Goal: Information Seeking & Learning: Learn about a topic

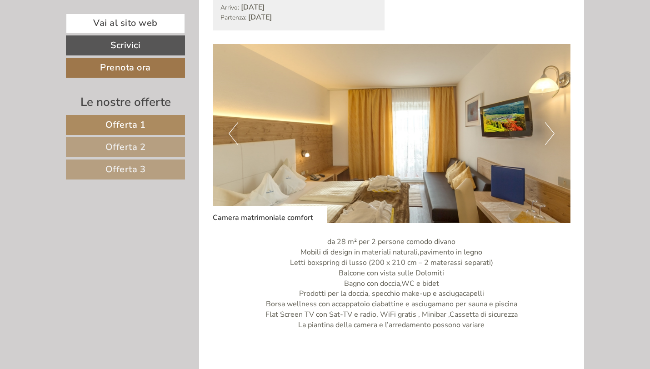
scroll to position [558, 0]
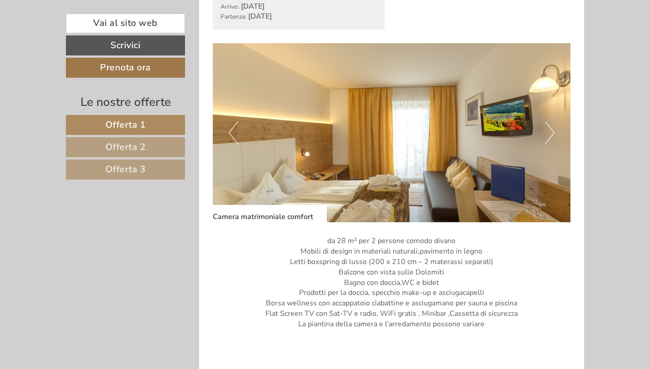
click at [549, 133] on button "Next" at bounding box center [550, 132] width 10 height 23
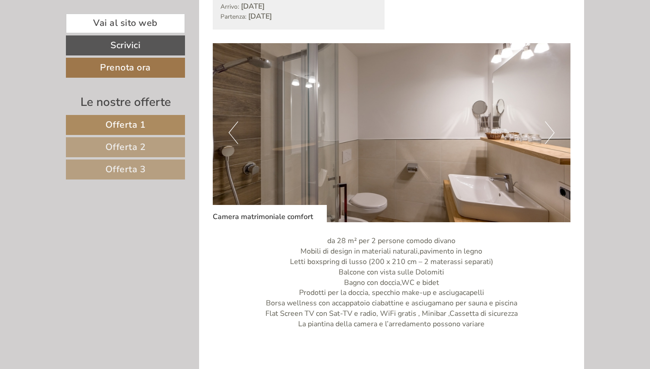
click at [549, 133] on button "Next" at bounding box center [550, 132] width 10 height 23
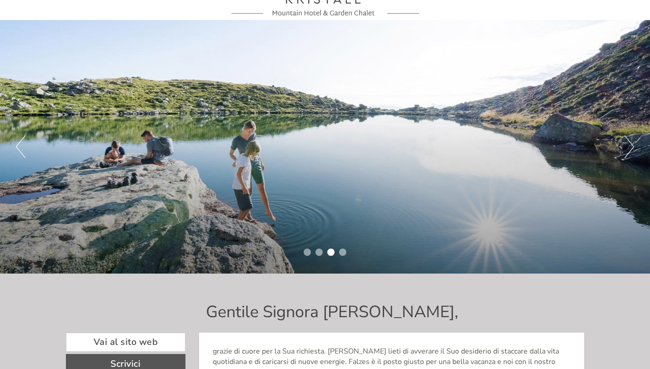
scroll to position [0, 0]
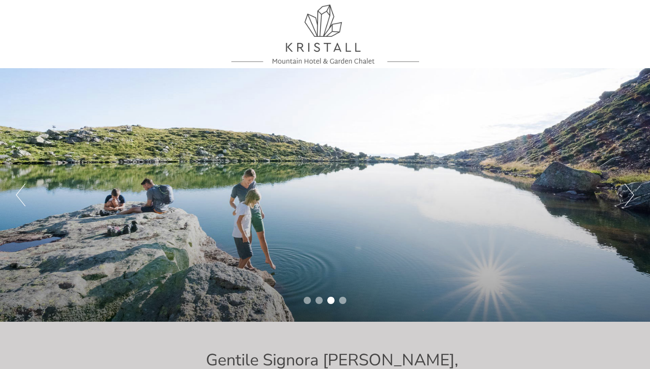
click at [325, 53] on div at bounding box center [324, 34] width 509 height 59
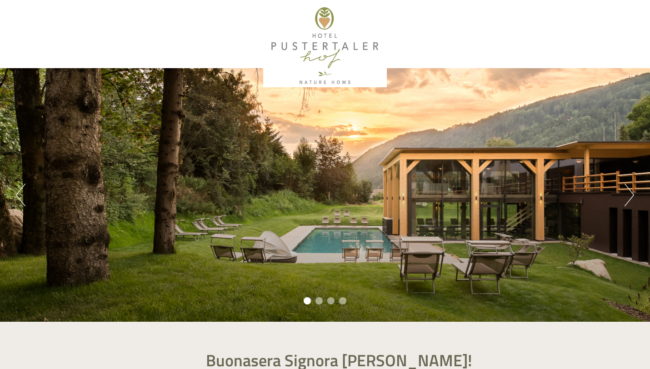
click at [319, 302] on li "2" at bounding box center [319, 300] width 7 height 7
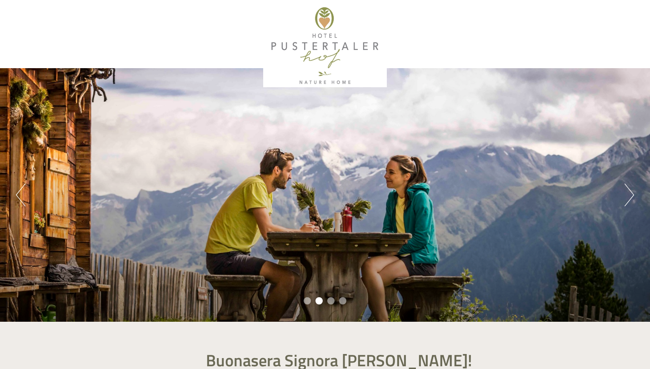
click at [331, 302] on li "3" at bounding box center [330, 300] width 7 height 7
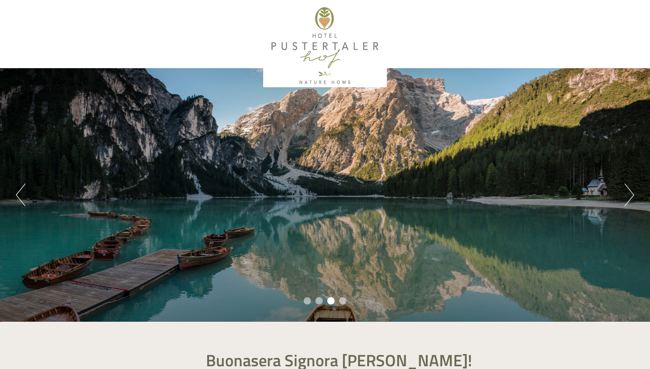
click at [344, 301] on li "4" at bounding box center [342, 300] width 7 height 7
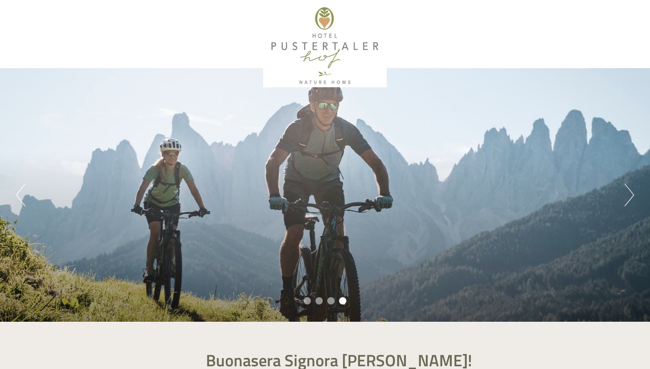
click at [307, 302] on li "1" at bounding box center [307, 300] width 7 height 7
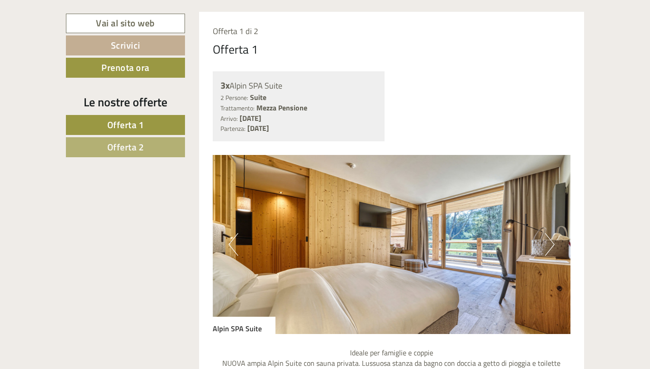
scroll to position [666, 0]
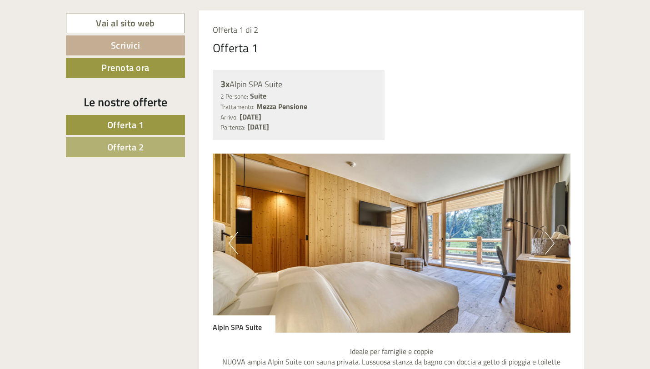
click at [550, 242] on button "Next" at bounding box center [550, 243] width 10 height 23
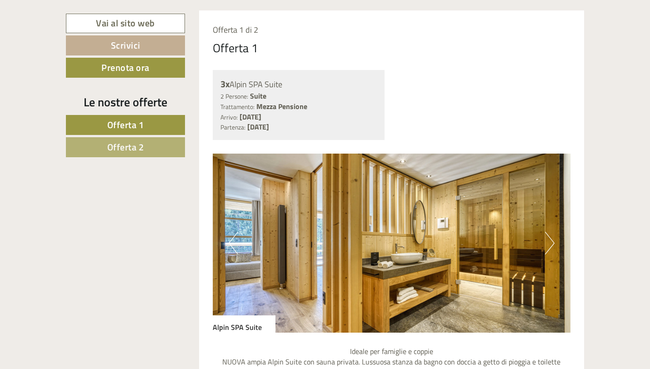
click at [550, 242] on button "Next" at bounding box center [550, 243] width 10 height 23
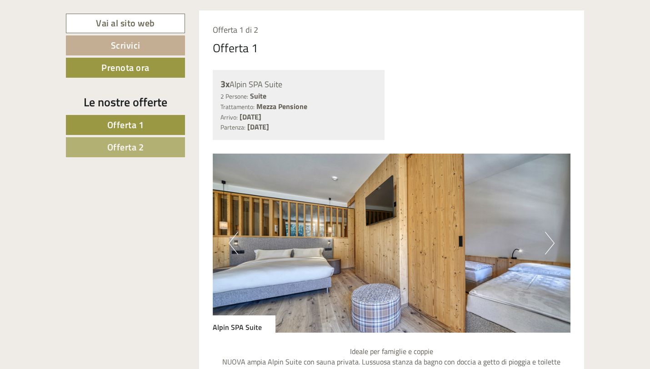
click at [550, 242] on button "Next" at bounding box center [550, 243] width 10 height 23
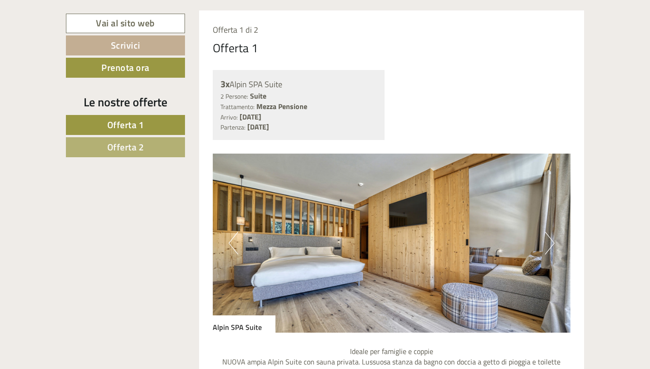
click at [550, 242] on button "Next" at bounding box center [550, 243] width 10 height 23
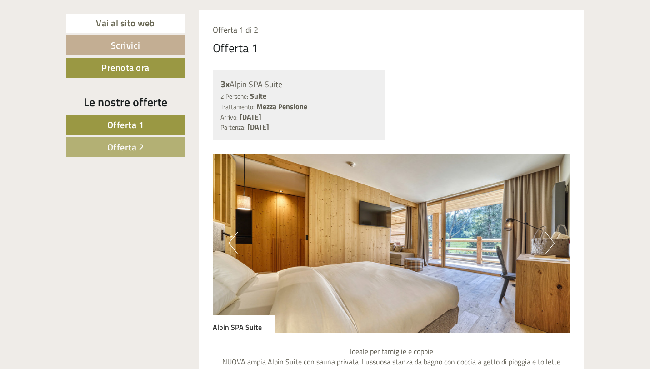
click at [550, 242] on button "Next" at bounding box center [550, 243] width 10 height 23
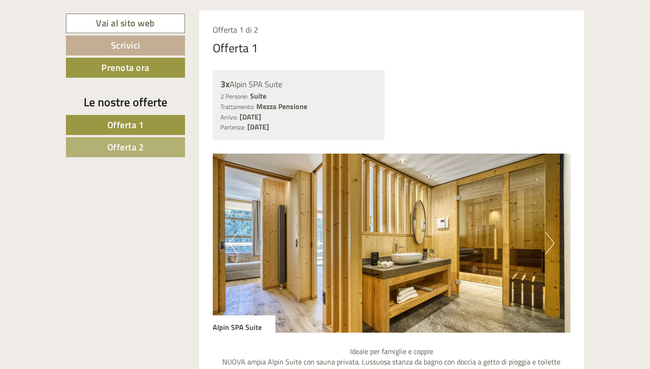
click at [550, 242] on button "Next" at bounding box center [550, 243] width 10 height 23
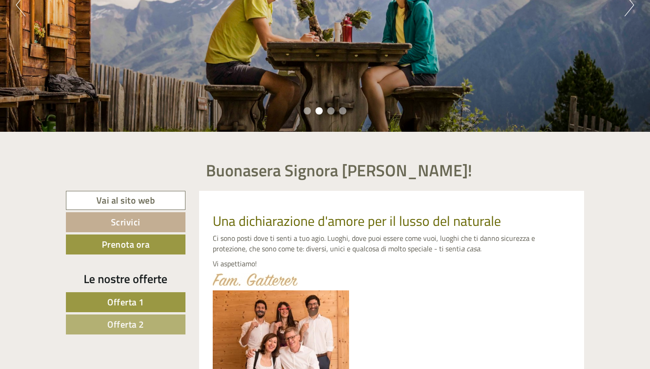
scroll to position [0, 0]
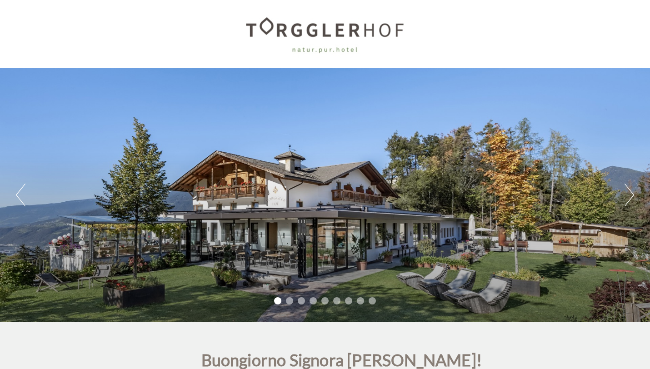
click at [627, 194] on button "Next" at bounding box center [630, 195] width 10 height 23
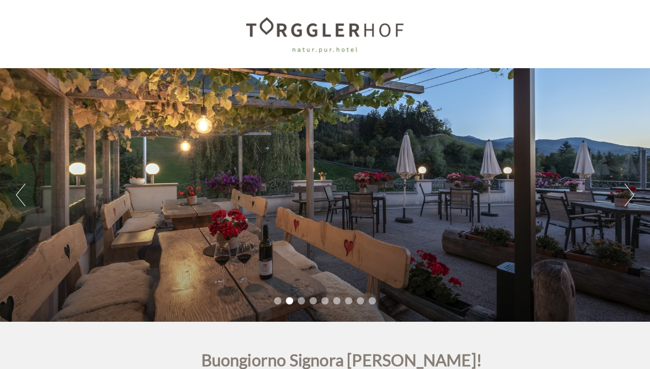
click at [627, 194] on button "Next" at bounding box center [630, 195] width 10 height 23
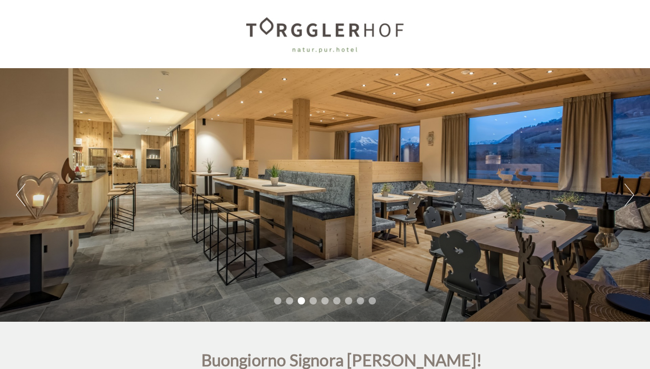
click at [627, 194] on button "Next" at bounding box center [630, 195] width 10 height 23
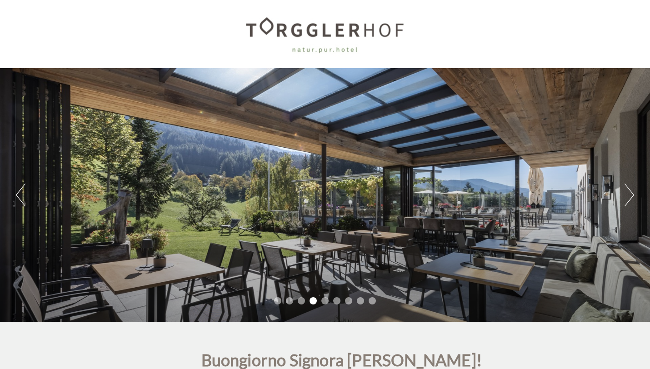
click at [627, 194] on button "Next" at bounding box center [630, 195] width 10 height 23
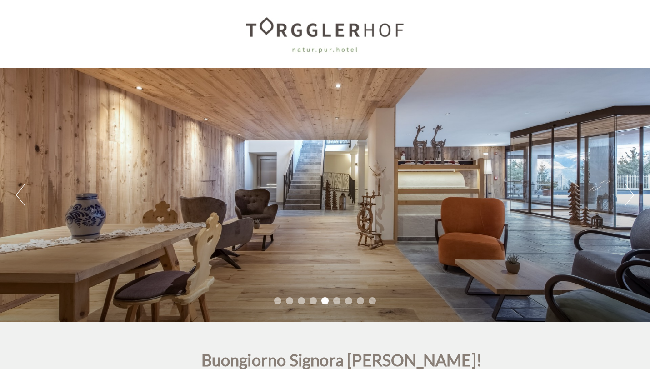
click at [627, 194] on button "Next" at bounding box center [630, 195] width 10 height 23
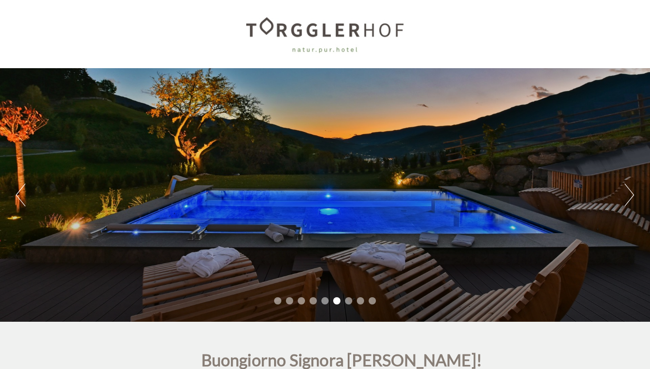
click at [627, 194] on button "Next" at bounding box center [630, 195] width 10 height 23
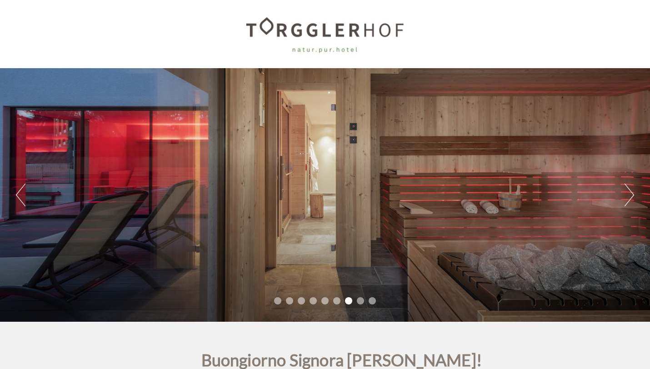
click at [627, 194] on button "Next" at bounding box center [630, 195] width 10 height 23
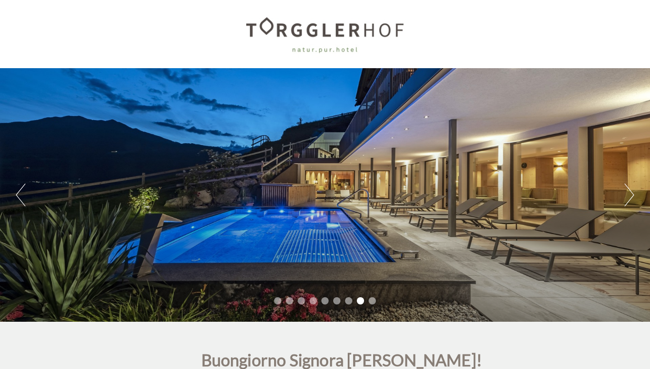
click at [627, 194] on button "Next" at bounding box center [630, 195] width 10 height 23
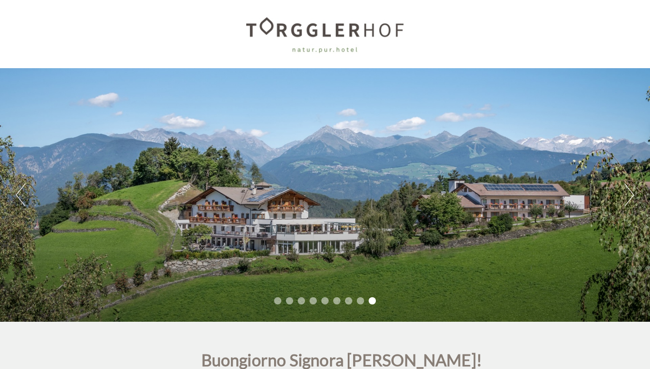
click at [627, 194] on button "Next" at bounding box center [630, 195] width 10 height 23
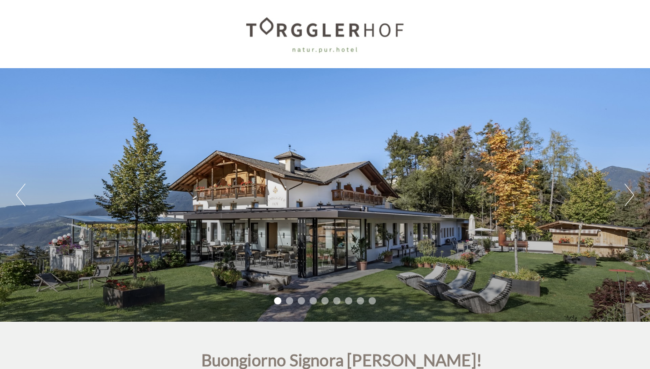
click at [11, 191] on div "Previous Next 1 2 3 4 5 6 7 8 9" at bounding box center [325, 195] width 650 height 254
click at [15, 192] on div "Previous Next 1 2 3 4 5 6 7 8 9" at bounding box center [325, 195] width 650 height 254
click at [19, 193] on button "Previous" at bounding box center [21, 195] width 10 height 23
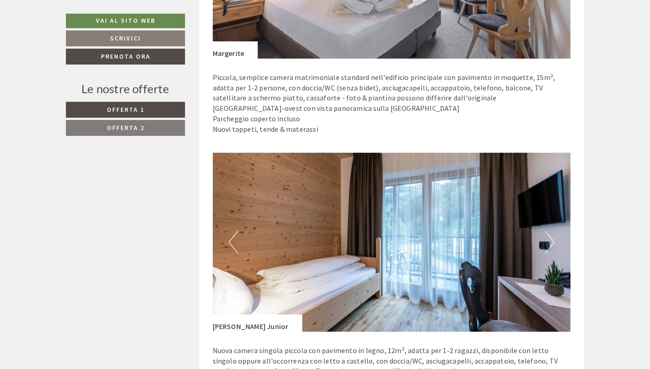
scroll to position [705, 0]
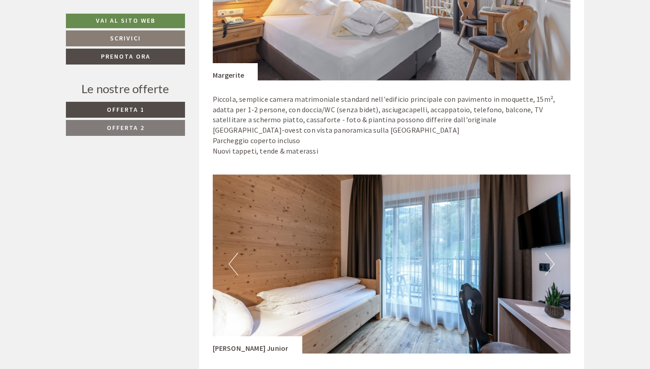
click at [549, 267] on button "Next" at bounding box center [550, 264] width 10 height 23
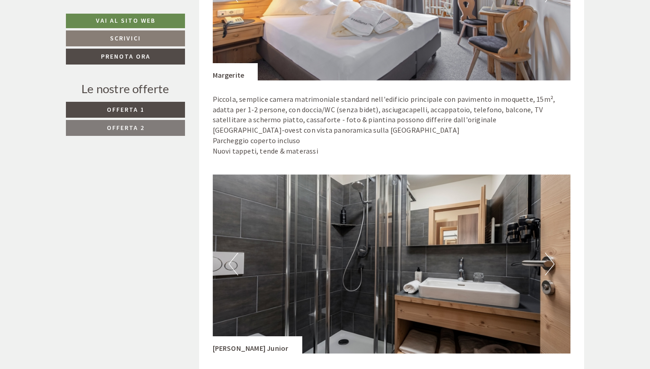
scroll to position [744, 0]
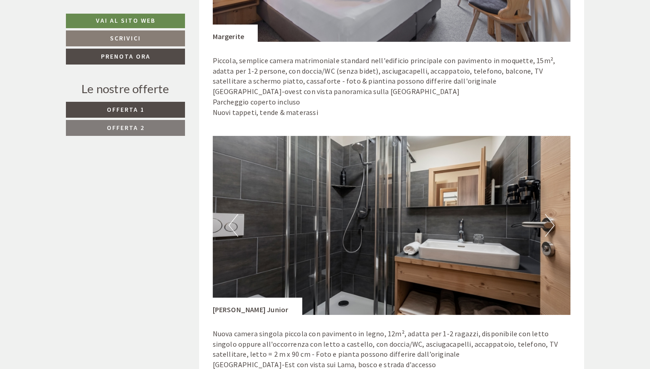
click at [552, 225] on button "Next" at bounding box center [550, 225] width 10 height 23
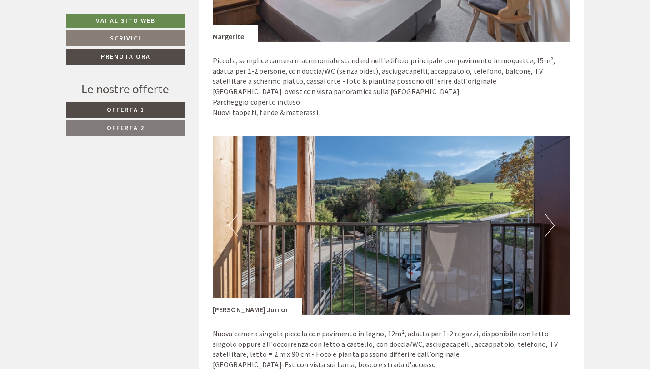
click at [552, 225] on button "Next" at bounding box center [550, 225] width 10 height 23
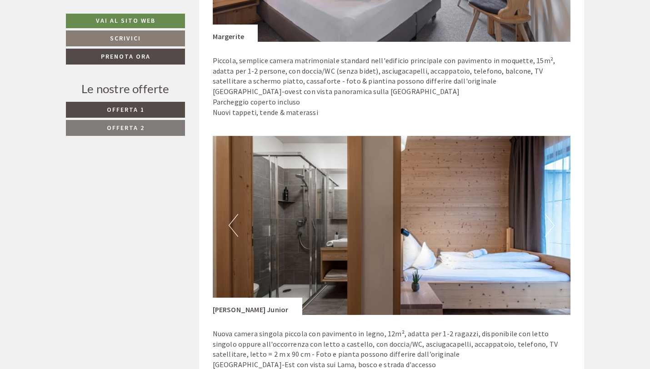
click at [552, 225] on button "Next" at bounding box center [550, 225] width 10 height 23
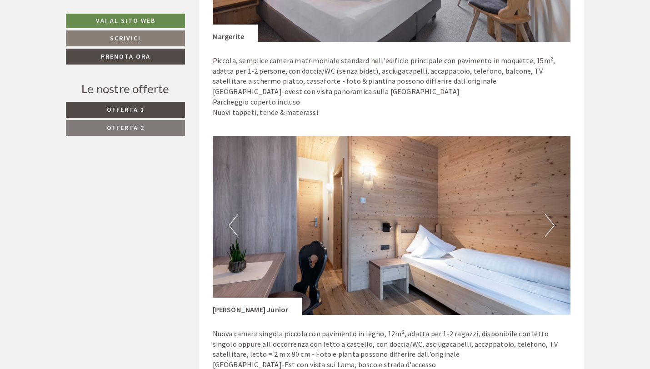
click at [552, 225] on button "Next" at bounding box center [550, 225] width 10 height 23
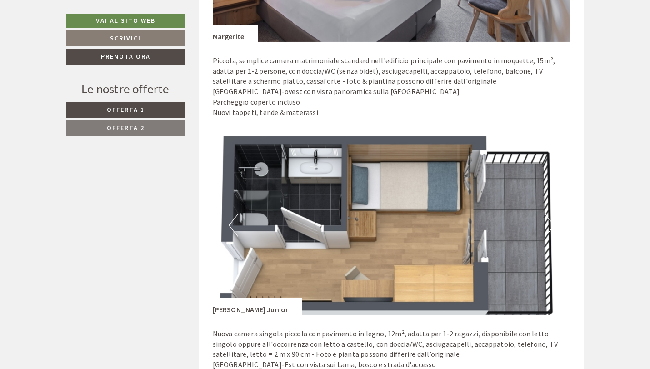
click at [552, 225] on button "Next" at bounding box center [550, 225] width 10 height 23
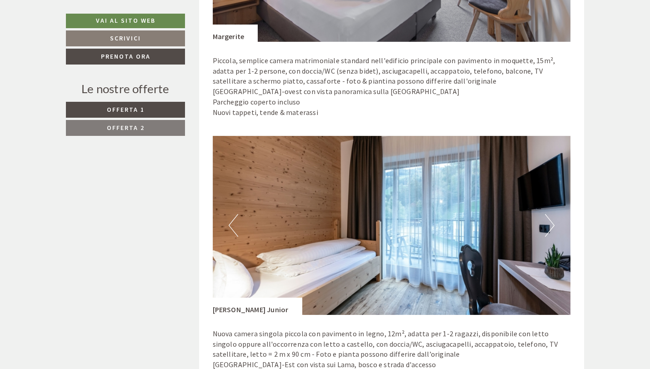
click at [552, 225] on button "Next" at bounding box center [550, 225] width 10 height 23
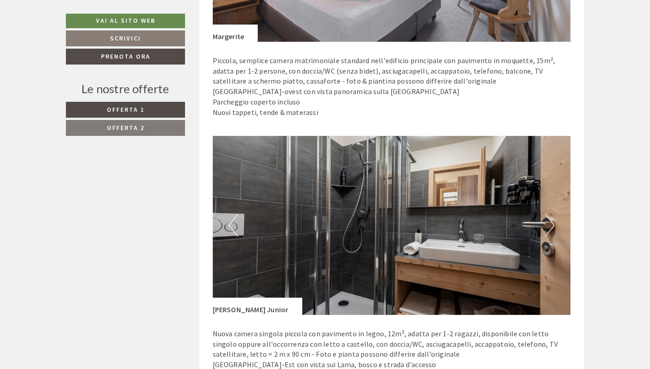
click at [552, 225] on button "Next" at bounding box center [550, 225] width 10 height 23
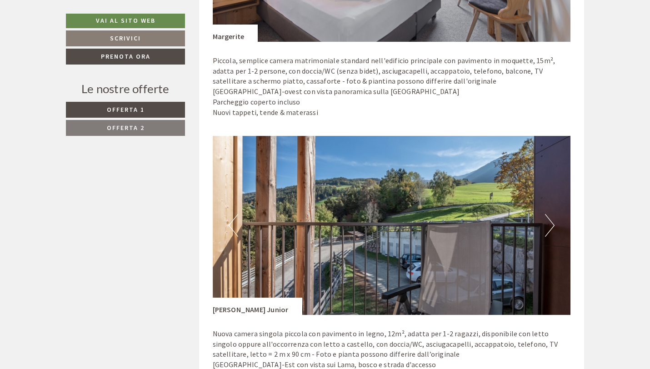
click at [552, 225] on button "Next" at bounding box center [550, 225] width 10 height 23
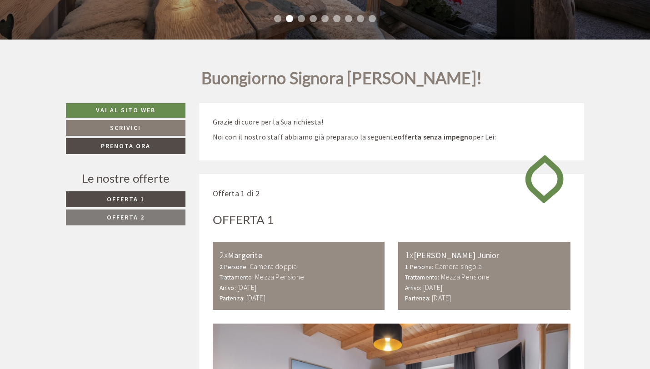
scroll to position [0, 0]
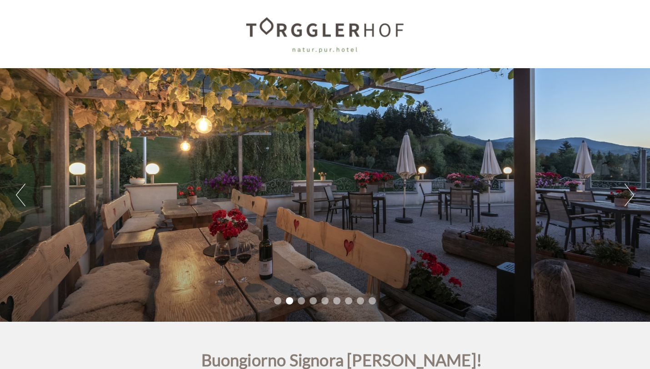
click at [623, 196] on div "Previous Next 1 2 3 4 5 6 7 8 9" at bounding box center [325, 195] width 650 height 254
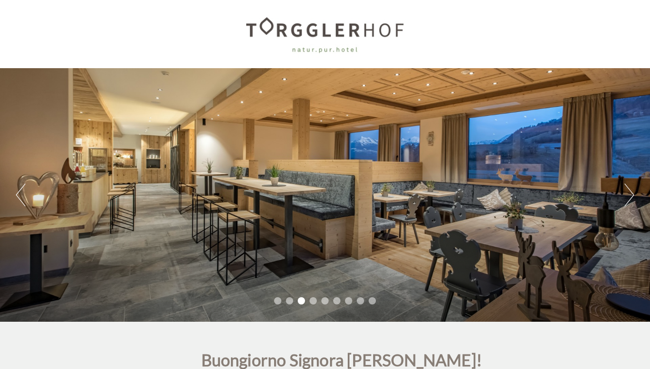
click at [630, 197] on button "Next" at bounding box center [630, 195] width 10 height 23
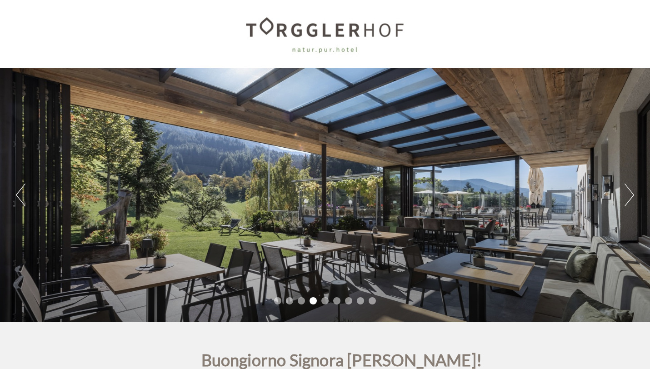
click at [630, 197] on button "Next" at bounding box center [630, 195] width 10 height 23
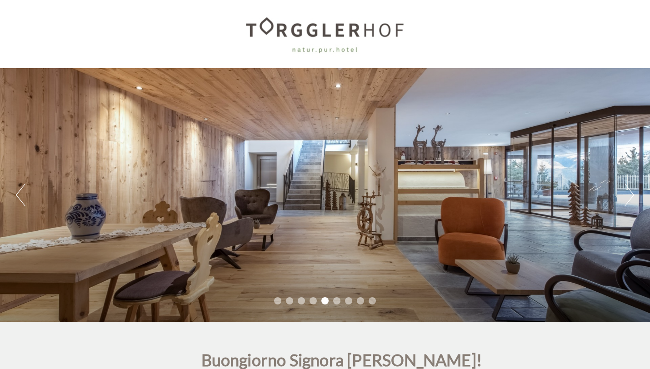
click at [630, 197] on button "Next" at bounding box center [630, 195] width 10 height 23
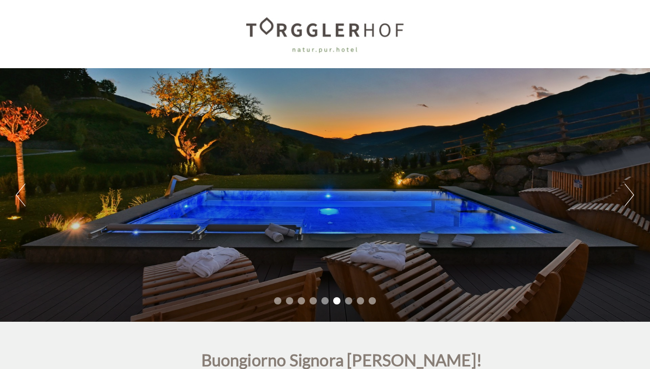
click at [630, 197] on button "Next" at bounding box center [630, 195] width 10 height 23
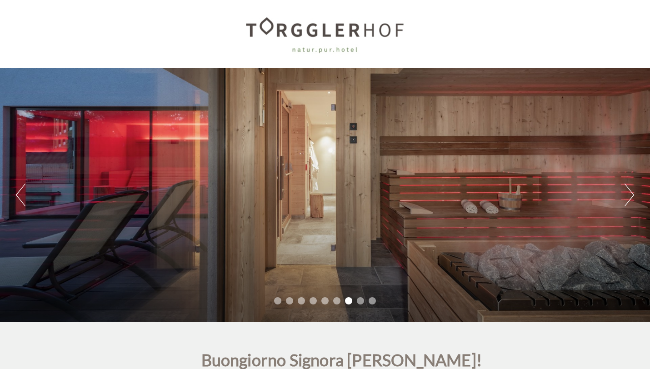
click at [630, 197] on button "Next" at bounding box center [630, 195] width 10 height 23
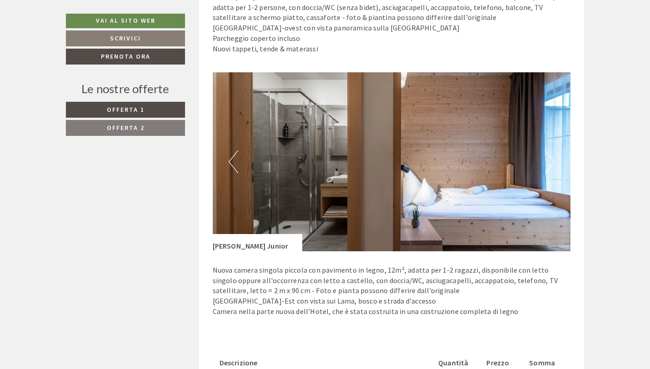
scroll to position [806, 0]
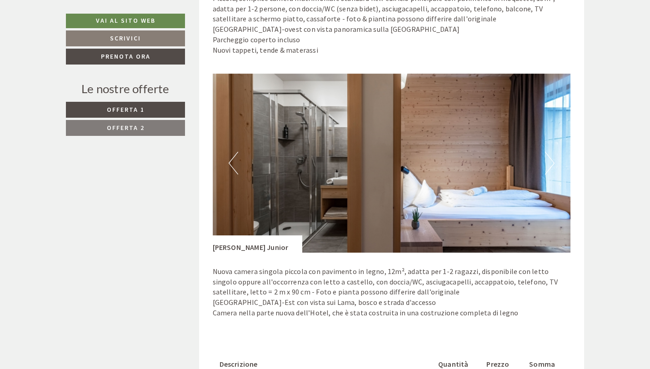
click at [551, 163] on button "Next" at bounding box center [550, 163] width 10 height 23
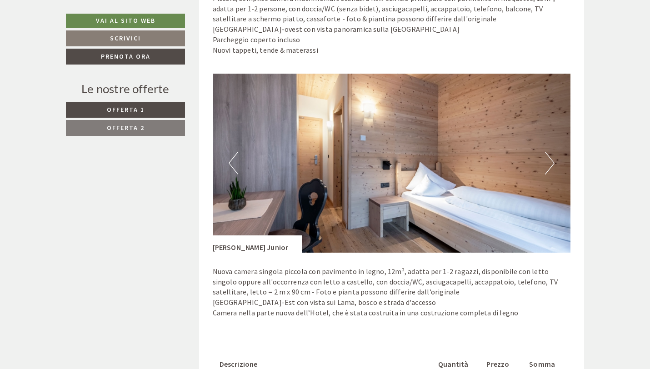
click at [551, 163] on button "Next" at bounding box center [550, 163] width 10 height 23
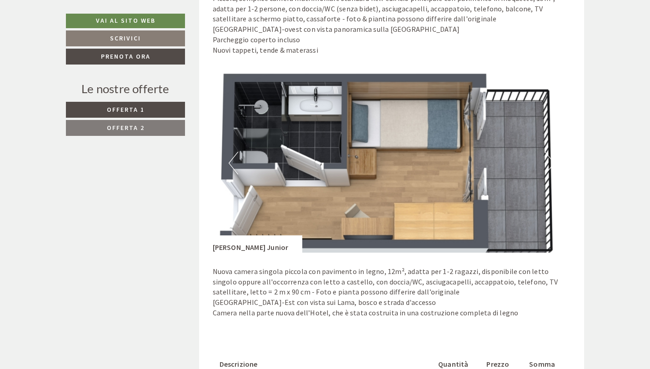
click at [551, 163] on button "Next" at bounding box center [550, 163] width 10 height 23
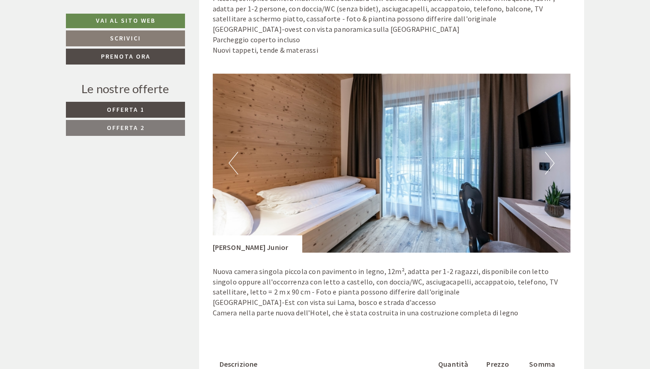
click at [236, 167] on button "Previous" at bounding box center [234, 163] width 10 height 23
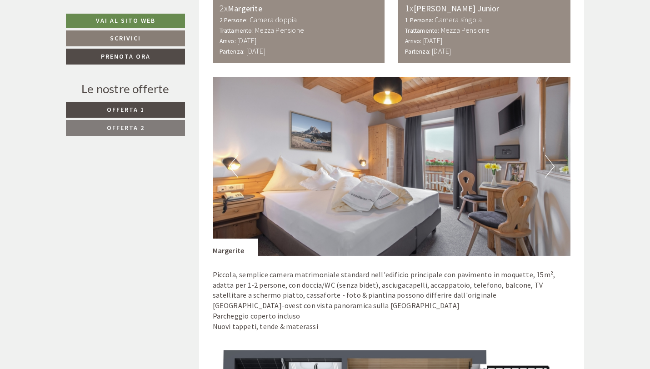
scroll to position [529, 0]
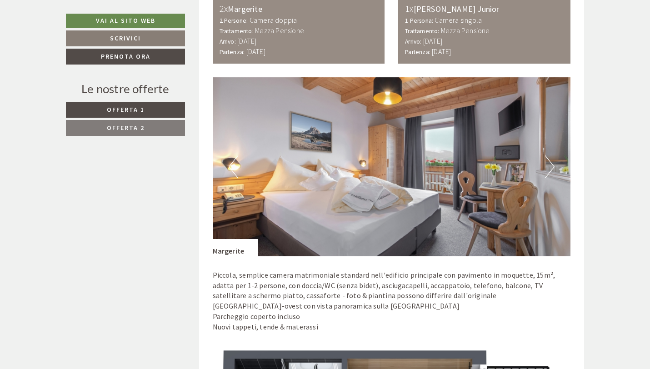
click at [552, 166] on button "Next" at bounding box center [550, 167] width 10 height 23
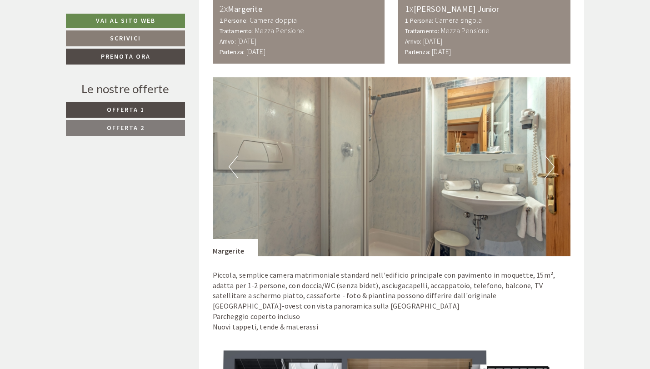
click at [552, 166] on button "Next" at bounding box center [550, 167] width 10 height 23
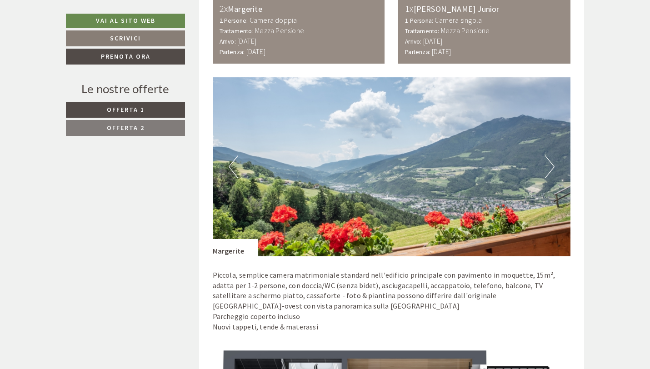
click at [552, 166] on button "Next" at bounding box center [550, 167] width 10 height 23
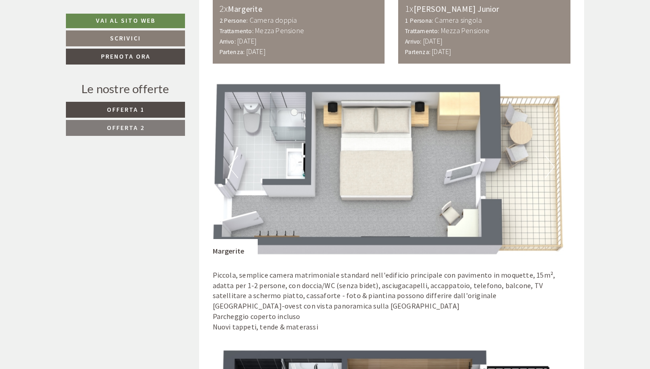
click at [552, 166] on button "Next" at bounding box center [550, 167] width 10 height 23
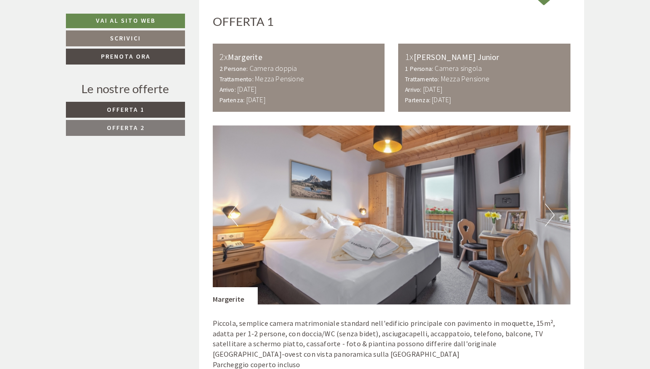
scroll to position [483, 0]
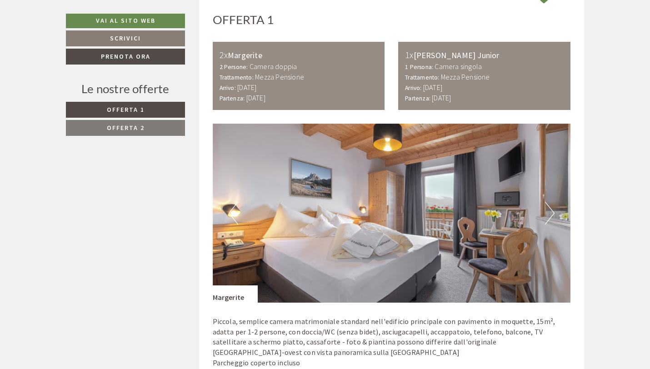
click at [550, 212] on button "Next" at bounding box center [550, 213] width 10 height 23
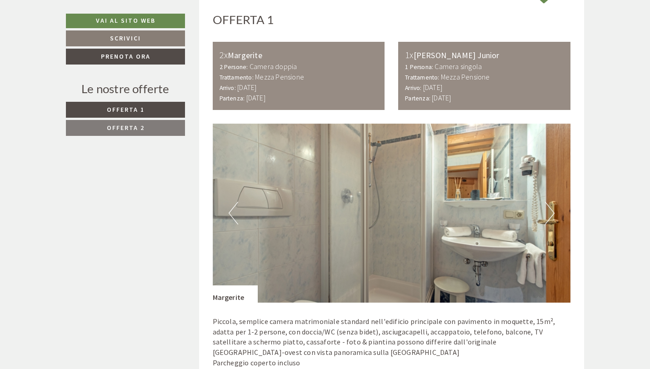
click at [550, 212] on button "Next" at bounding box center [550, 213] width 10 height 23
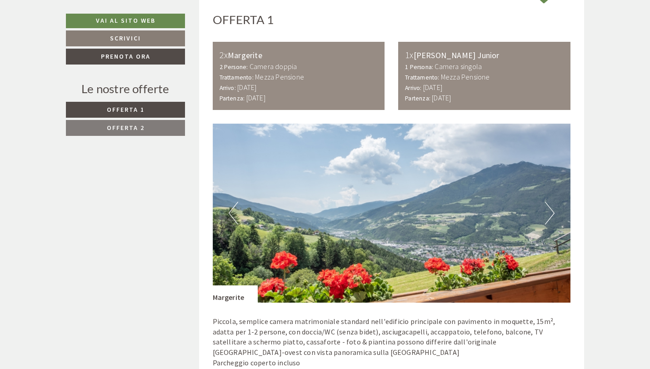
click at [550, 212] on button "Next" at bounding box center [550, 213] width 10 height 23
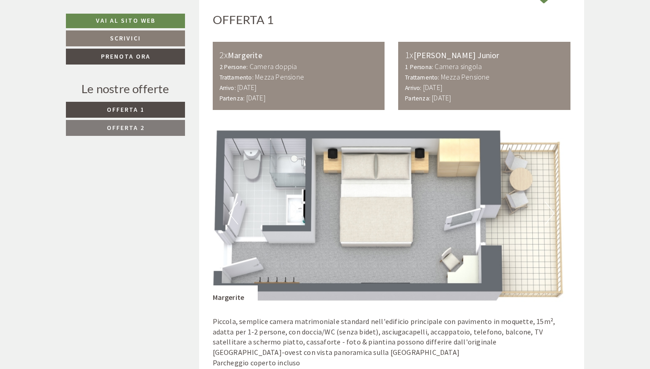
click at [550, 212] on button "Next" at bounding box center [550, 213] width 10 height 23
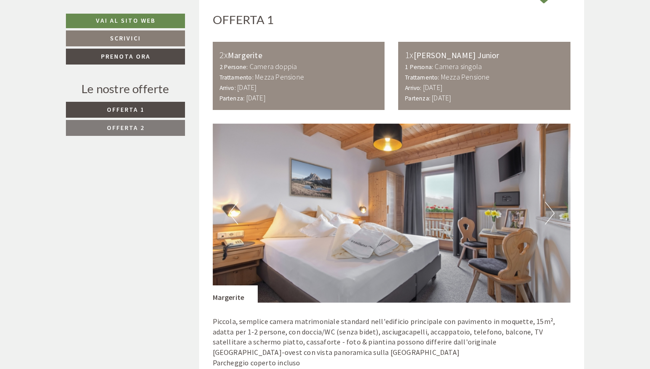
click at [550, 212] on button "Next" at bounding box center [550, 213] width 10 height 23
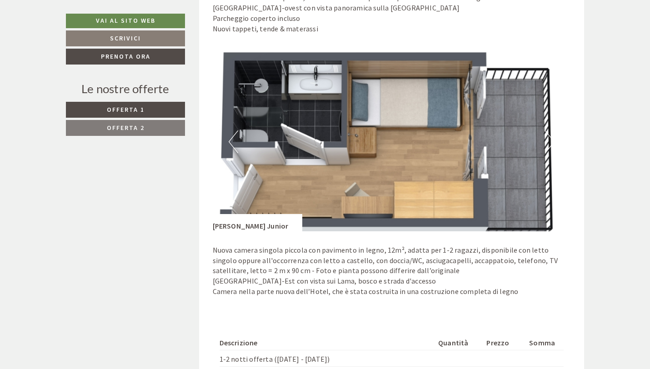
scroll to position [793, 0]
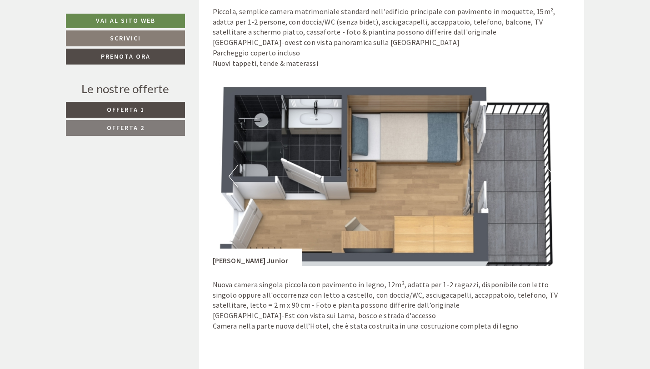
click at [551, 178] on button "Next" at bounding box center [550, 176] width 10 height 23
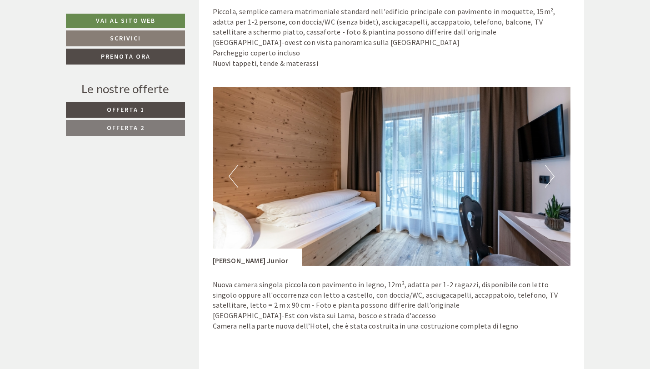
click at [551, 178] on button "Next" at bounding box center [550, 176] width 10 height 23
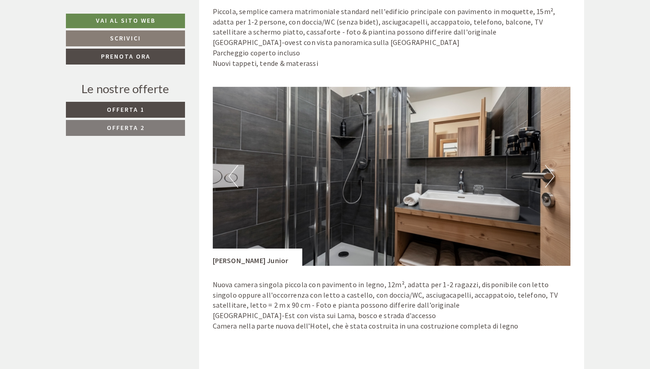
click at [551, 178] on button "Next" at bounding box center [550, 176] width 10 height 23
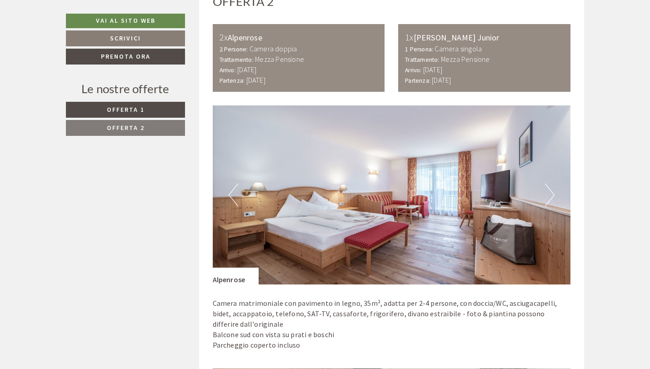
scroll to position [1471, 0]
click at [546, 198] on button "Next" at bounding box center [550, 195] width 10 height 23
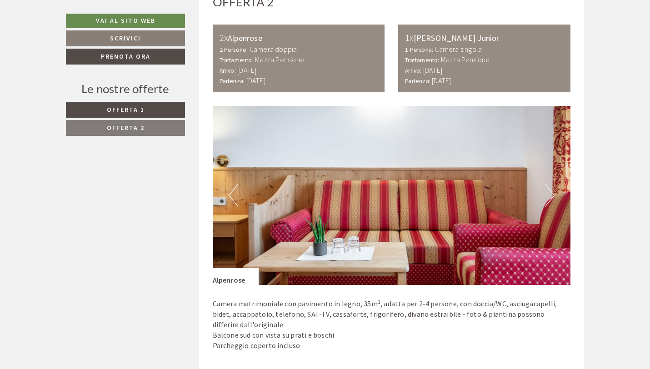
click at [546, 198] on button "Next" at bounding box center [550, 195] width 10 height 23
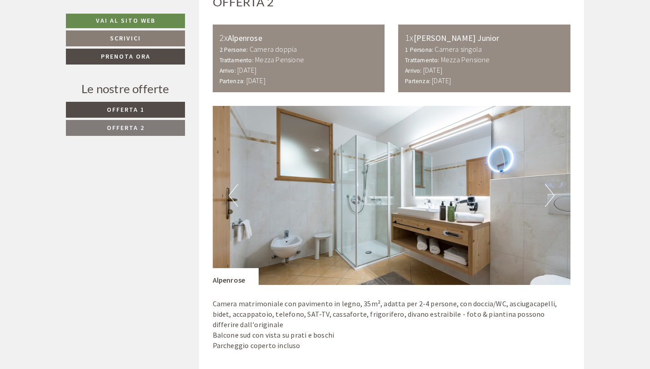
click at [546, 198] on button "Next" at bounding box center [550, 195] width 10 height 23
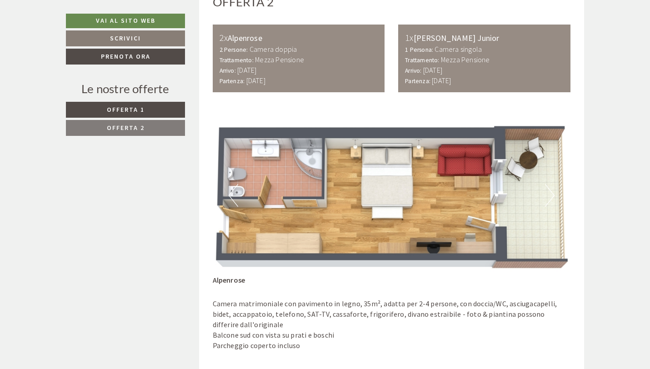
click at [546, 198] on button "Next" at bounding box center [550, 195] width 10 height 23
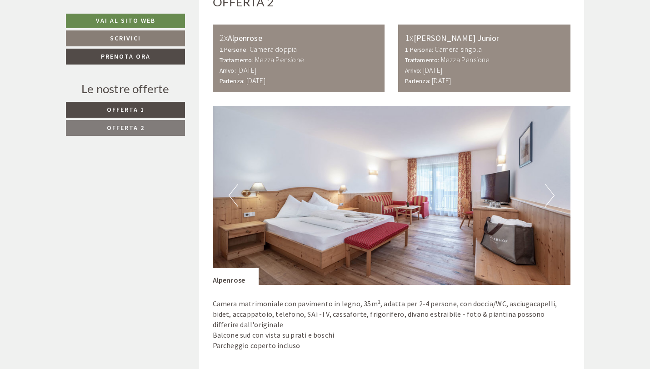
click at [546, 198] on button "Next" at bounding box center [550, 195] width 10 height 23
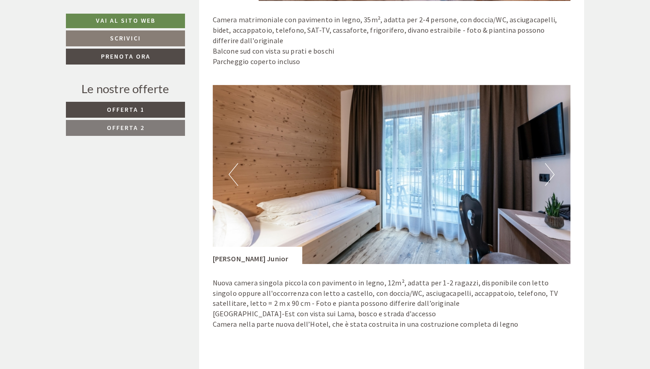
scroll to position [1759, 0]
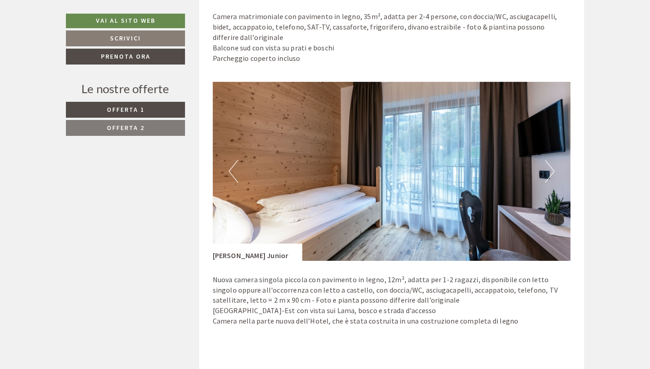
click at [551, 173] on button "Next" at bounding box center [550, 171] width 10 height 23
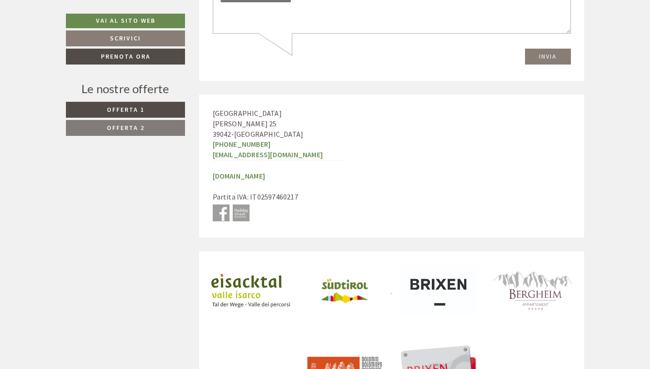
scroll to position [3556, 0]
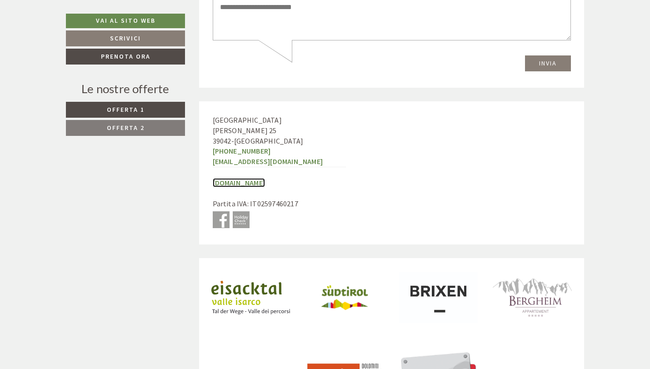
click at [243, 187] on link "www.torgglerhof.com" at bounding box center [239, 182] width 53 height 9
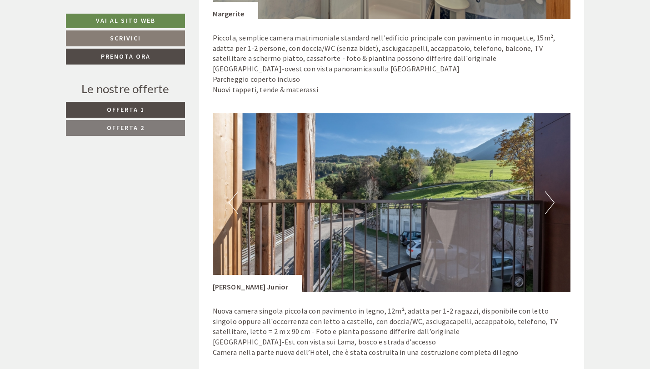
scroll to position [767, 0]
click at [551, 207] on button "Next" at bounding box center [550, 202] width 10 height 23
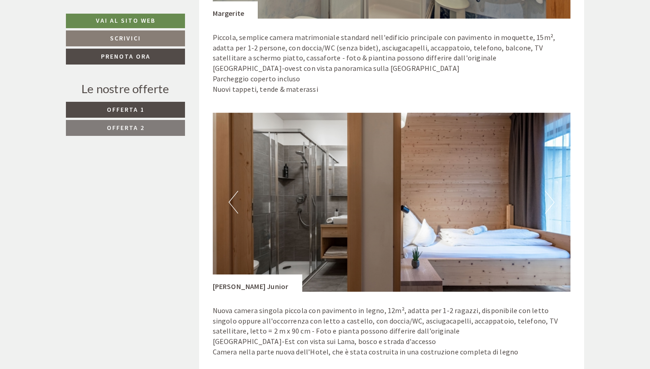
click at [551, 207] on button "Next" at bounding box center [550, 202] width 10 height 23
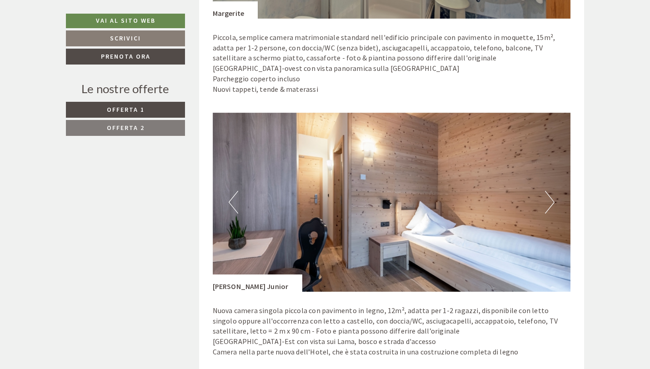
click at [551, 207] on button "Next" at bounding box center [550, 202] width 10 height 23
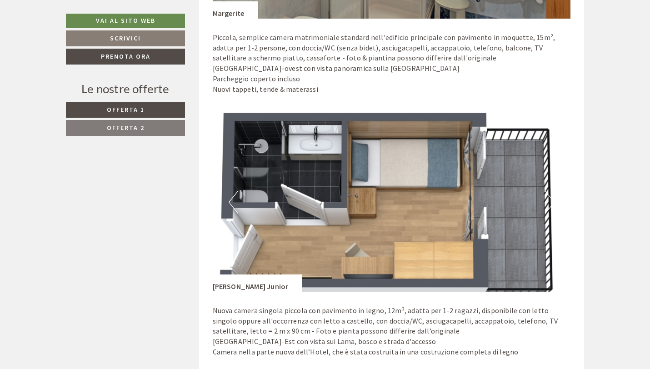
click at [551, 207] on button "Next" at bounding box center [550, 202] width 10 height 23
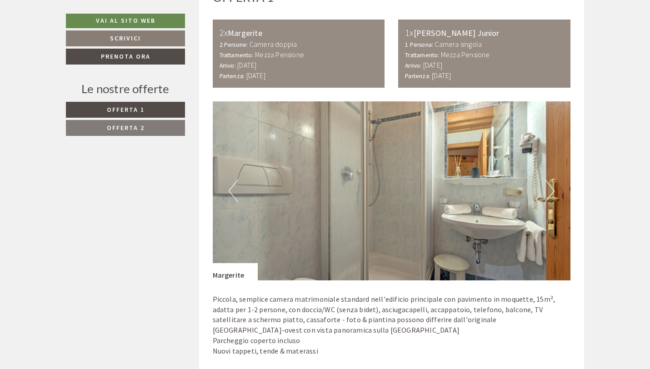
scroll to position [509, 0]
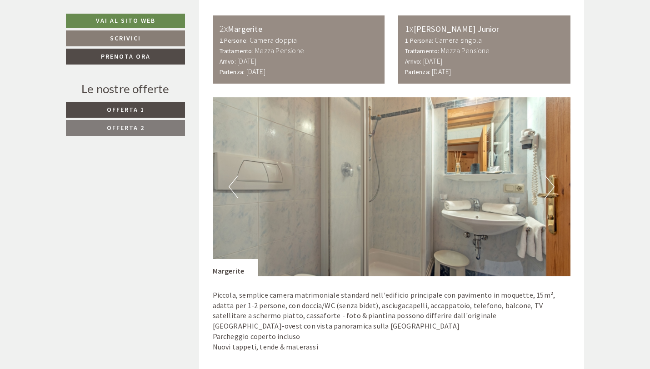
click at [548, 186] on button "Next" at bounding box center [550, 187] width 10 height 23
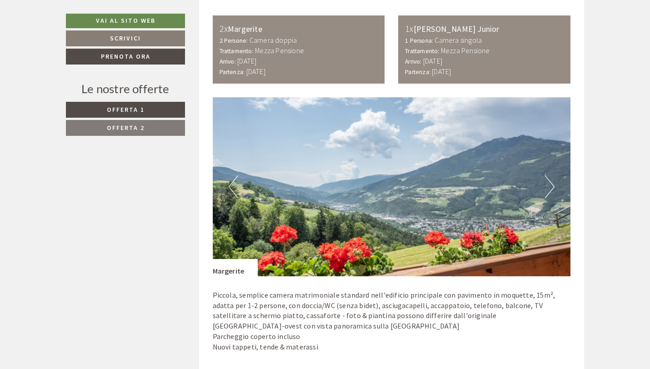
click at [548, 186] on button "Next" at bounding box center [550, 187] width 10 height 23
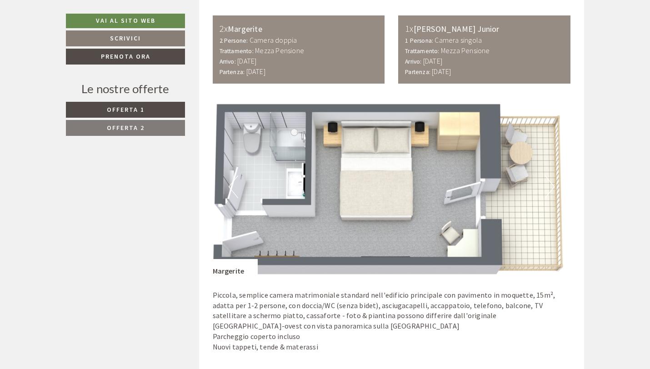
click at [548, 186] on button "Next" at bounding box center [550, 187] width 10 height 23
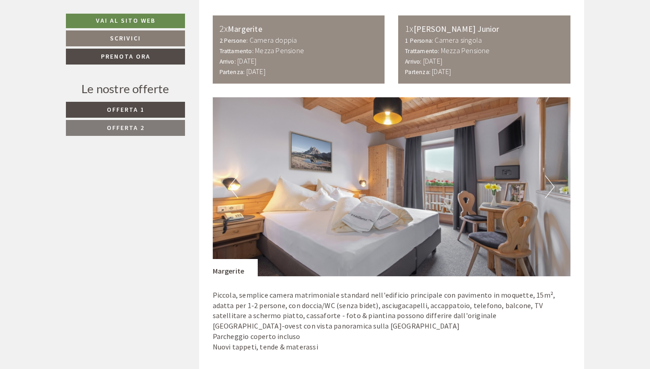
click at [548, 186] on button "Next" at bounding box center [550, 187] width 10 height 23
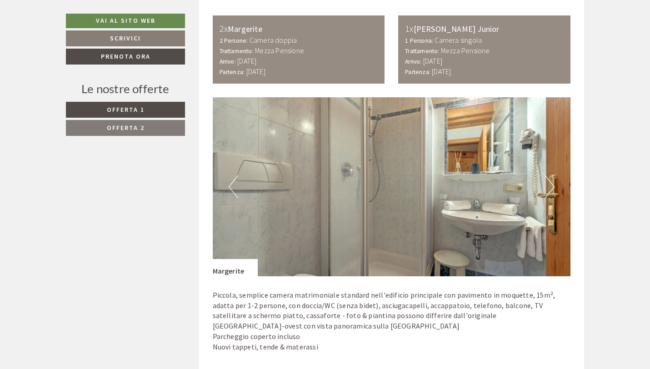
click at [548, 186] on button "Next" at bounding box center [550, 187] width 10 height 23
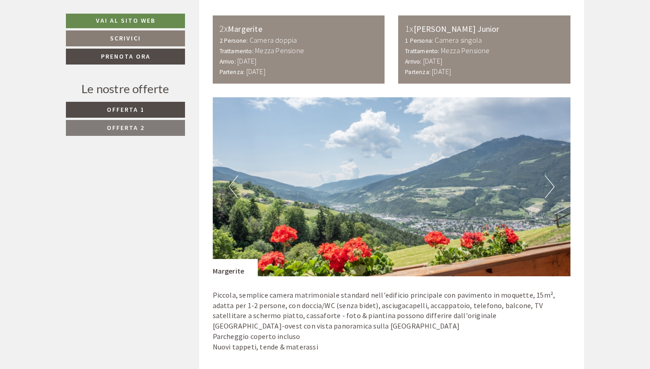
click at [548, 186] on button "Next" at bounding box center [550, 187] width 10 height 23
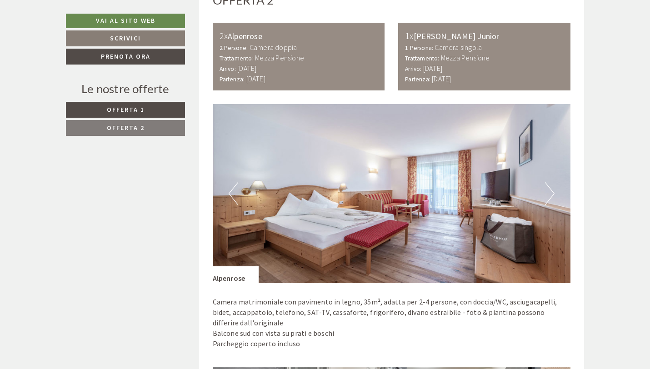
scroll to position [1471, 0]
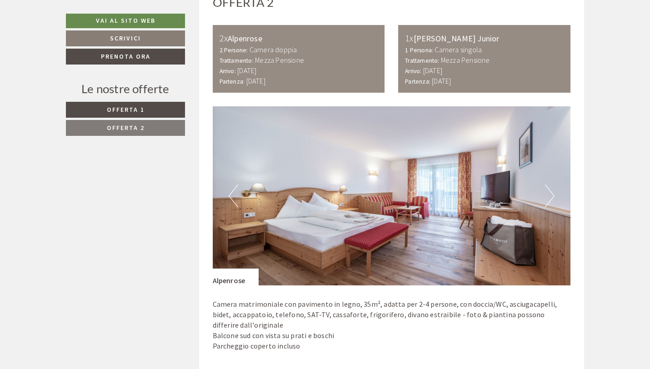
click at [550, 198] on button "Next" at bounding box center [550, 196] width 10 height 23
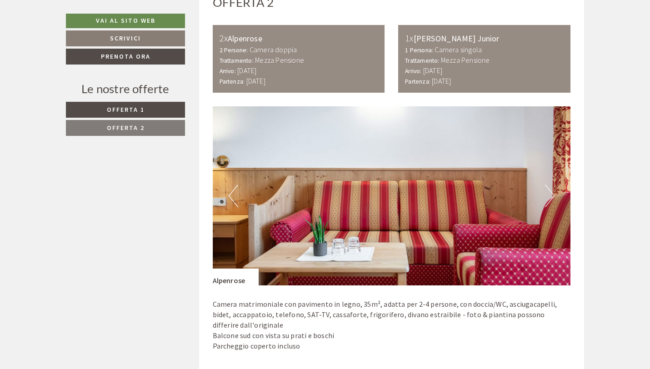
click at [550, 198] on button "Next" at bounding box center [550, 196] width 10 height 23
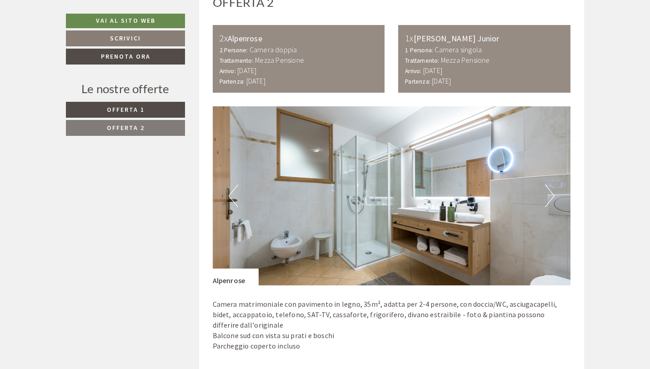
click at [550, 198] on button "Next" at bounding box center [550, 196] width 10 height 23
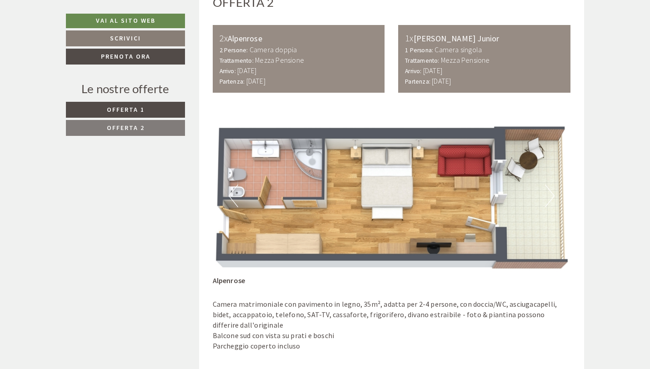
click at [550, 198] on button "Next" at bounding box center [550, 196] width 10 height 23
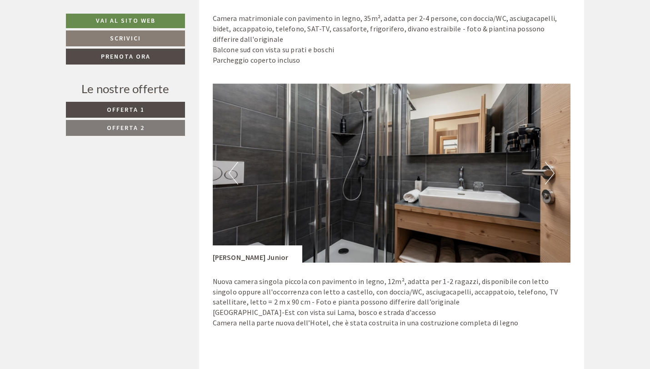
scroll to position [1758, 0]
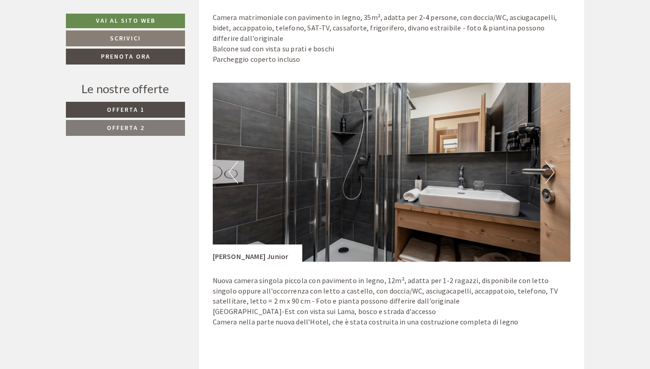
click at [550, 174] on button "Next" at bounding box center [550, 172] width 10 height 23
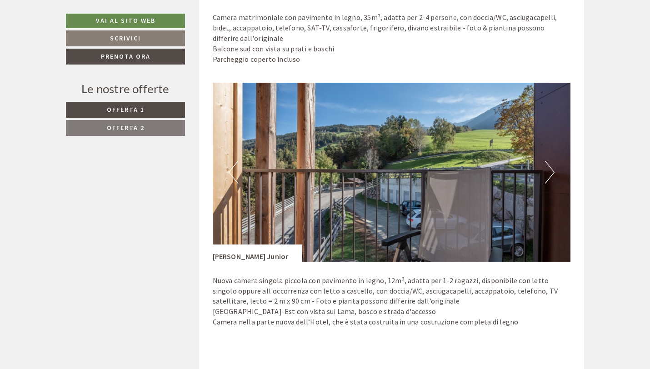
click at [550, 174] on button "Next" at bounding box center [550, 172] width 10 height 23
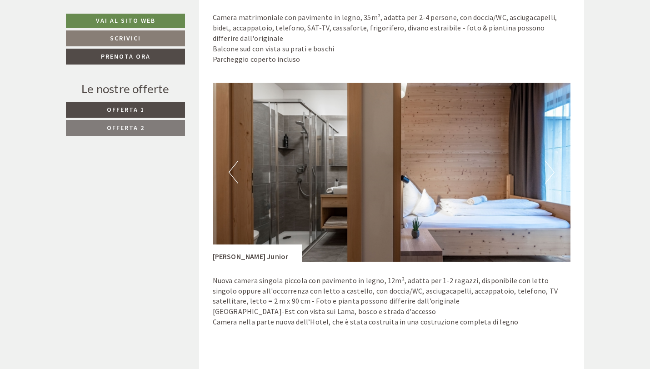
click at [550, 174] on button "Next" at bounding box center [550, 172] width 10 height 23
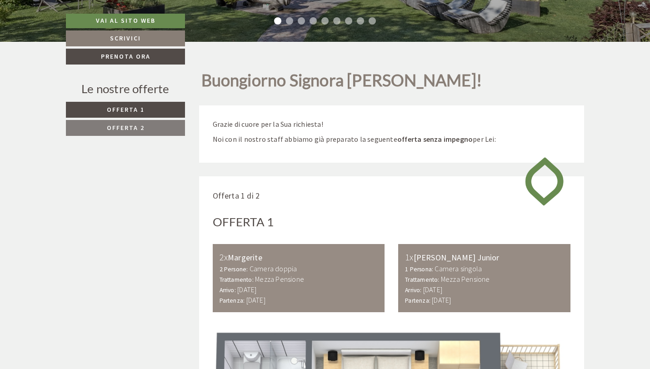
scroll to position [0, 0]
